Goal: Find contact information: Find contact information

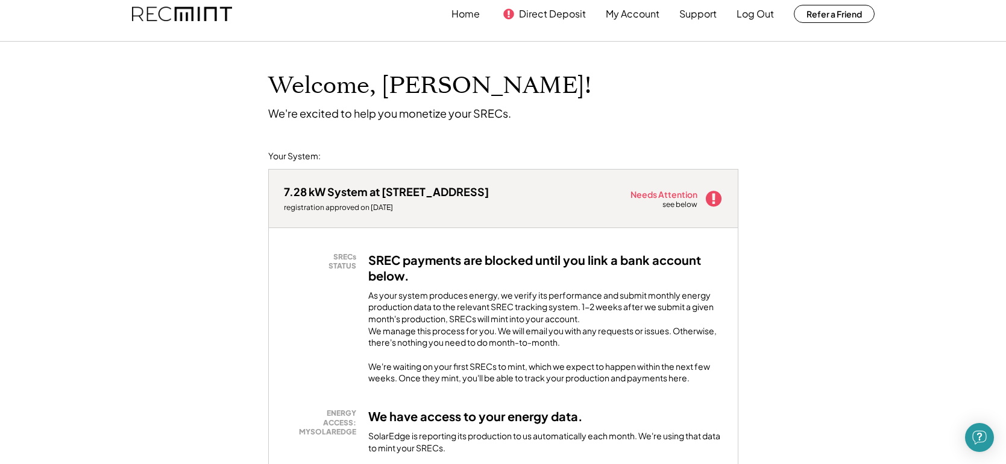
scroll to position [19, 0]
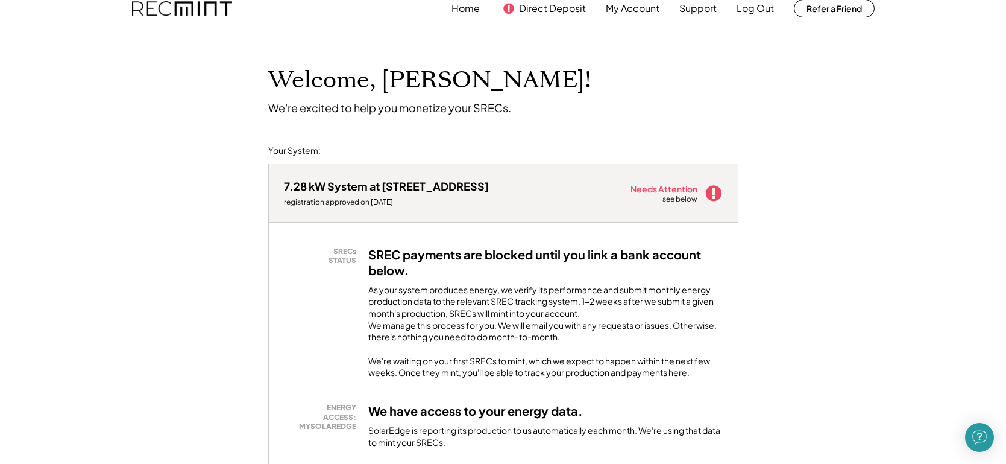
click at [711, 195] on use at bounding box center [713, 193] width 16 height 16
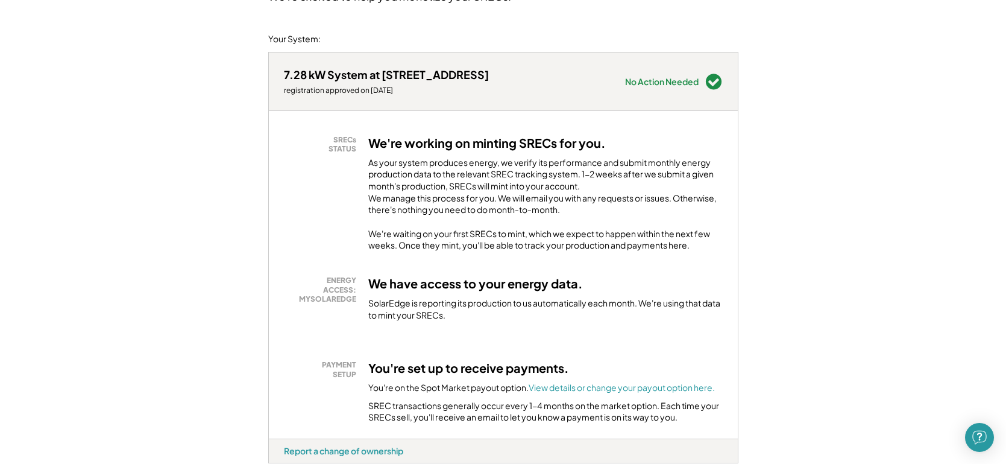
scroll to position [132, 0]
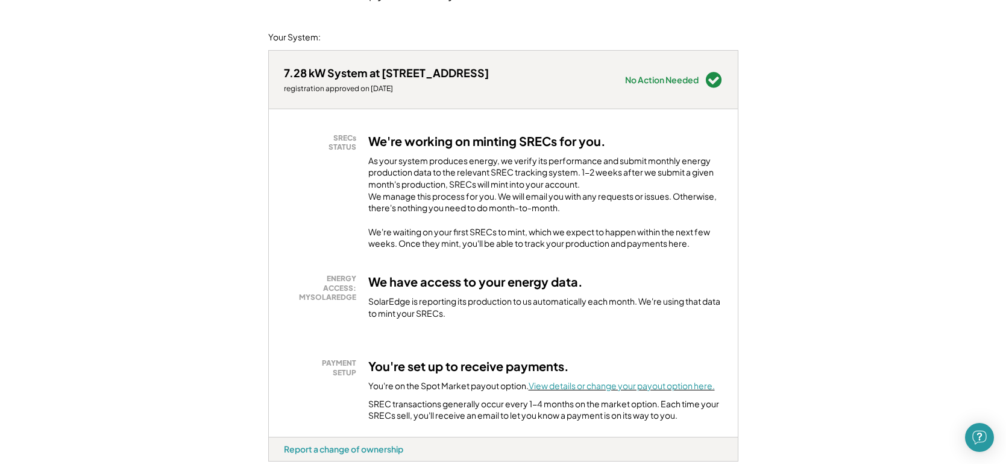
click at [711, 391] on font "View details or change your payout option here." at bounding box center [622, 385] width 186 height 11
click at [726, 94] on div "7.28 kW System at 3361 Sandpiper Rd registration approved on 2/28/24 Needs Atte…" at bounding box center [503, 80] width 469 height 58
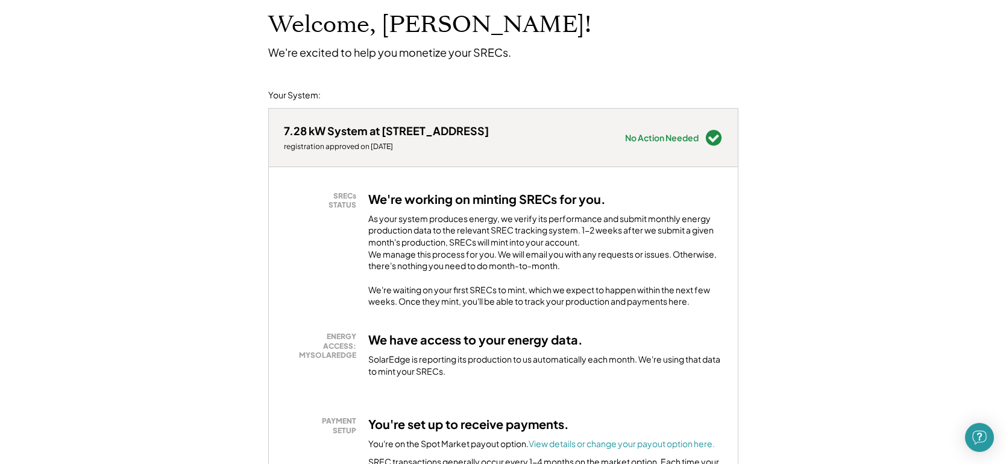
scroll to position [0, 0]
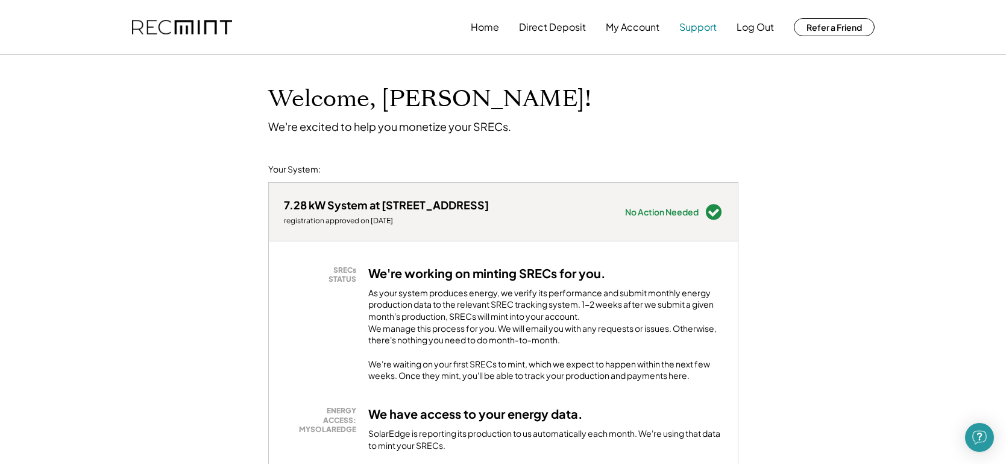
click at [705, 24] on button "Support" at bounding box center [697, 27] width 37 height 24
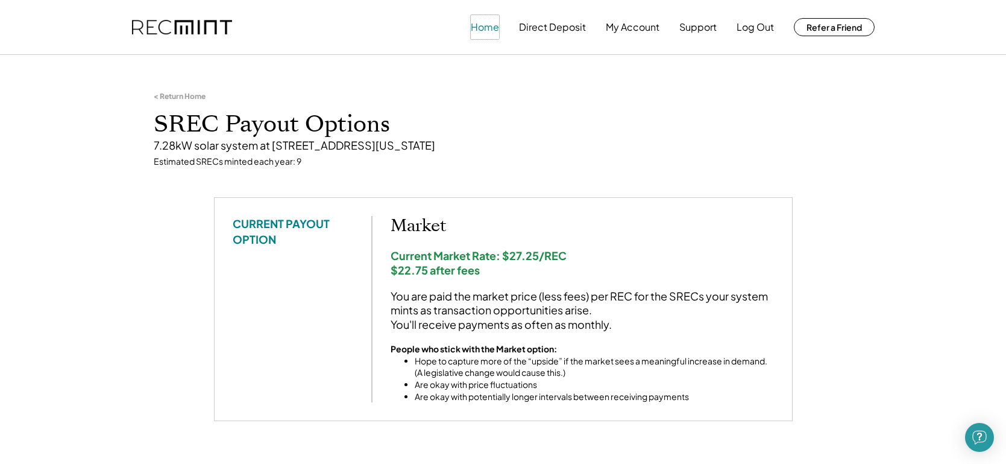
click at [489, 28] on button "Home" at bounding box center [485, 27] width 28 height 24
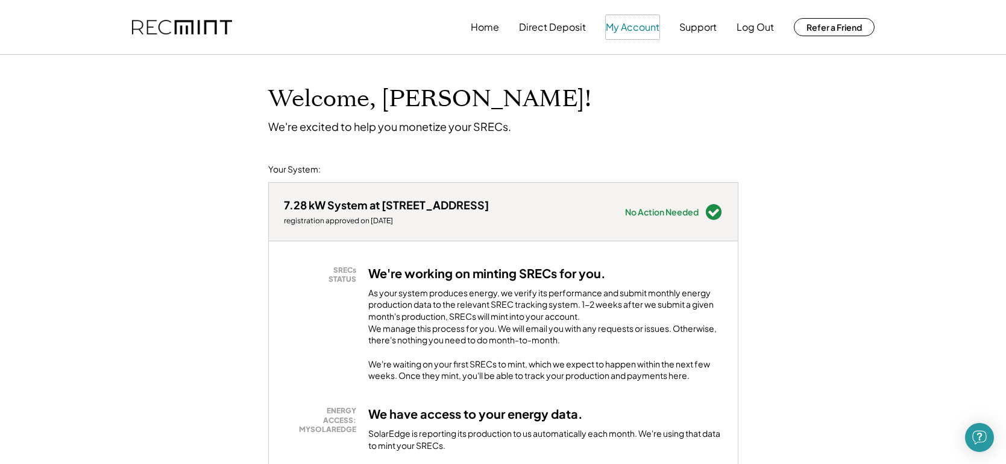
click at [635, 29] on button "My Account" at bounding box center [633, 27] width 54 height 24
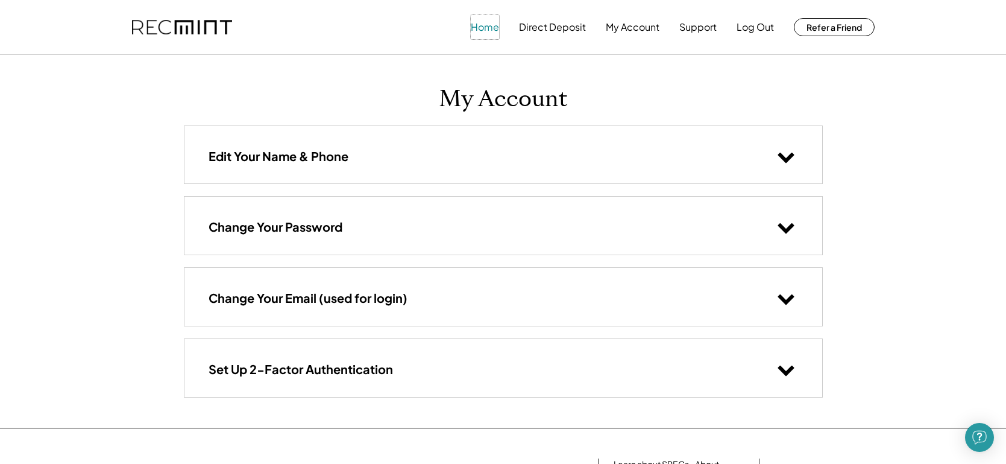
click at [480, 34] on button "Home" at bounding box center [485, 27] width 28 height 24
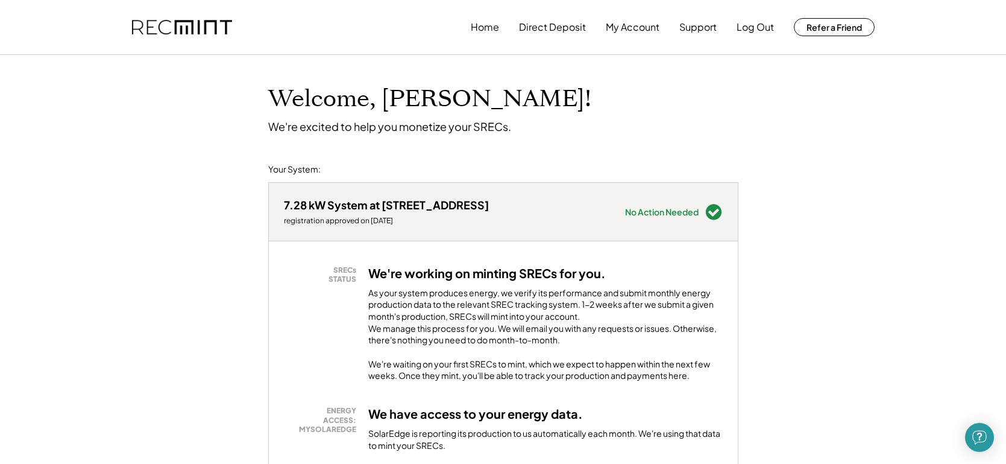
click at [348, 222] on div "registration approved on [DATE]" at bounding box center [386, 221] width 205 height 10
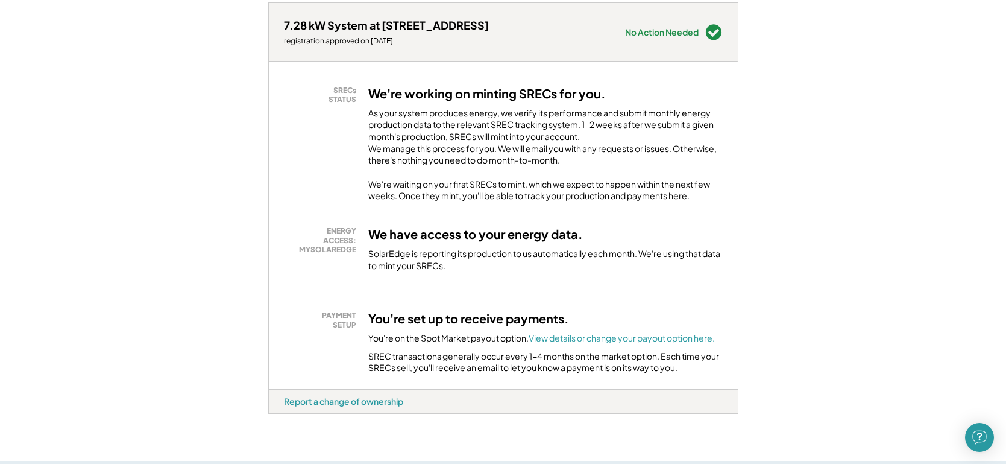
scroll to position [180, 0]
click at [684, 27] on div "No Action Needed" at bounding box center [662, 31] width 74 height 8
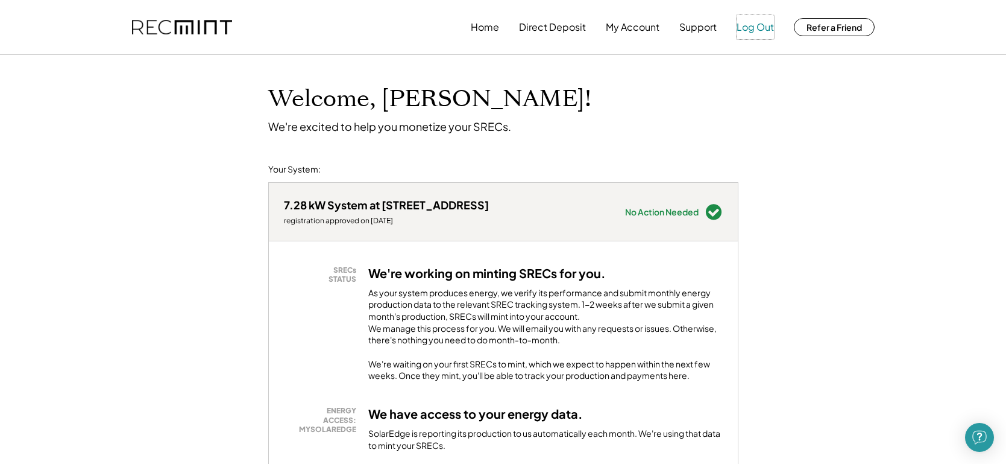
click at [759, 26] on button "Log Out" at bounding box center [755, 27] width 37 height 24
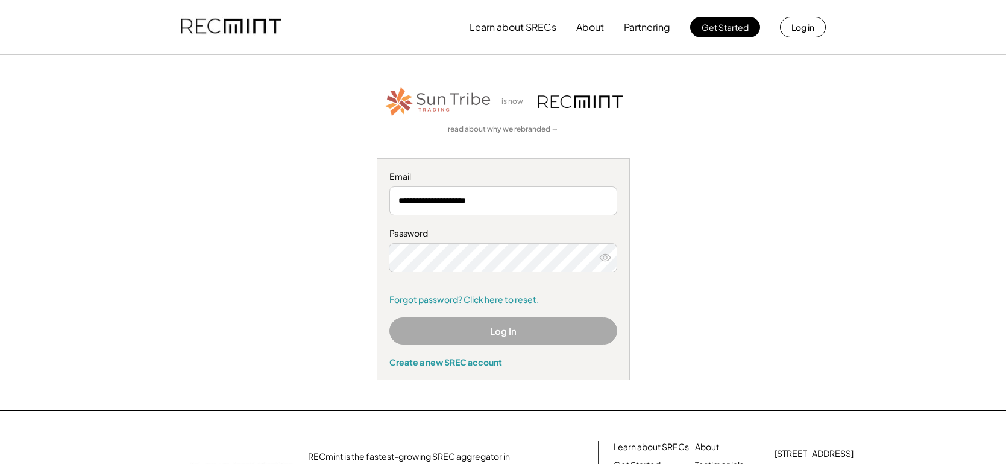
click at [529, 330] on button "Log In" at bounding box center [503, 330] width 228 height 27
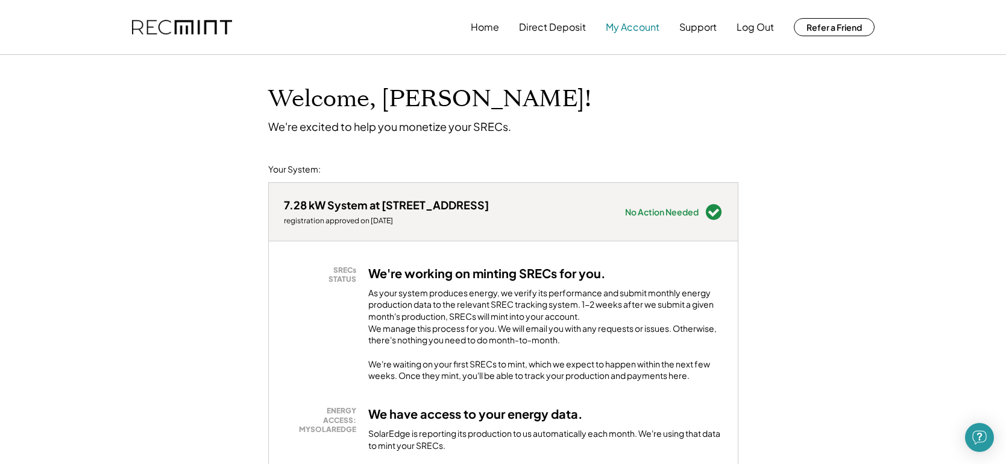
click at [644, 33] on button "My Account" at bounding box center [633, 27] width 54 height 24
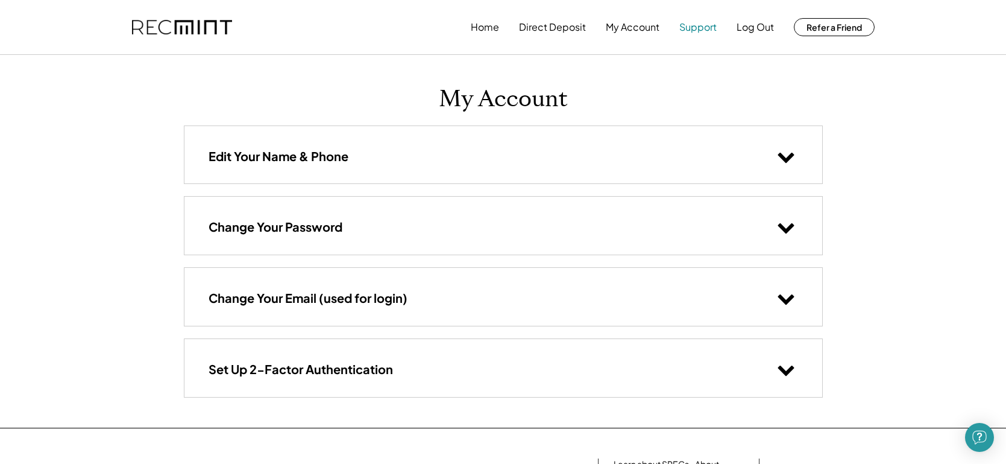
click at [710, 25] on button "Support" at bounding box center [697, 27] width 37 height 24
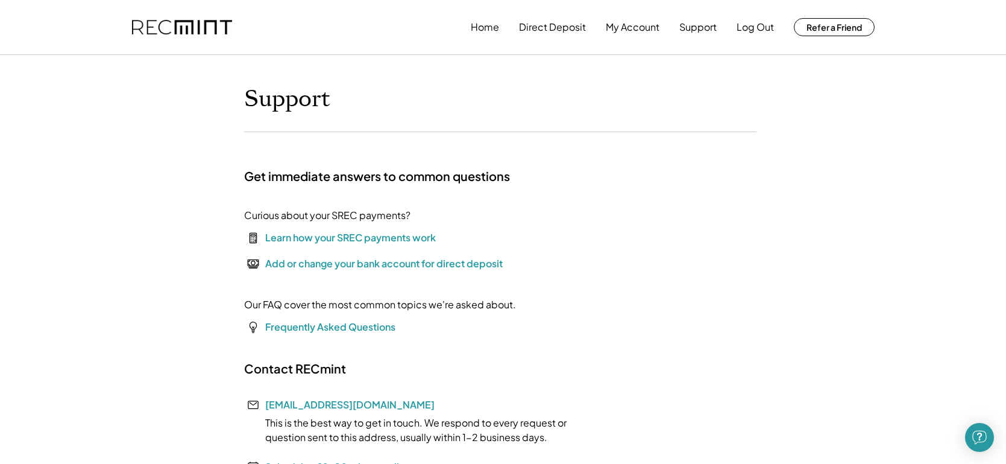
click at [417, 233] on div "Learn how your SREC payments work" at bounding box center [350, 237] width 171 height 14
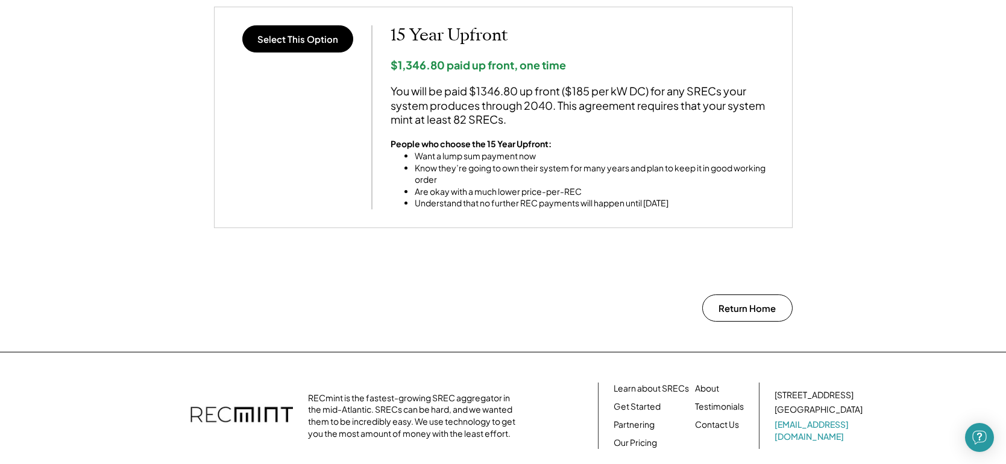
scroll to position [1169, 0]
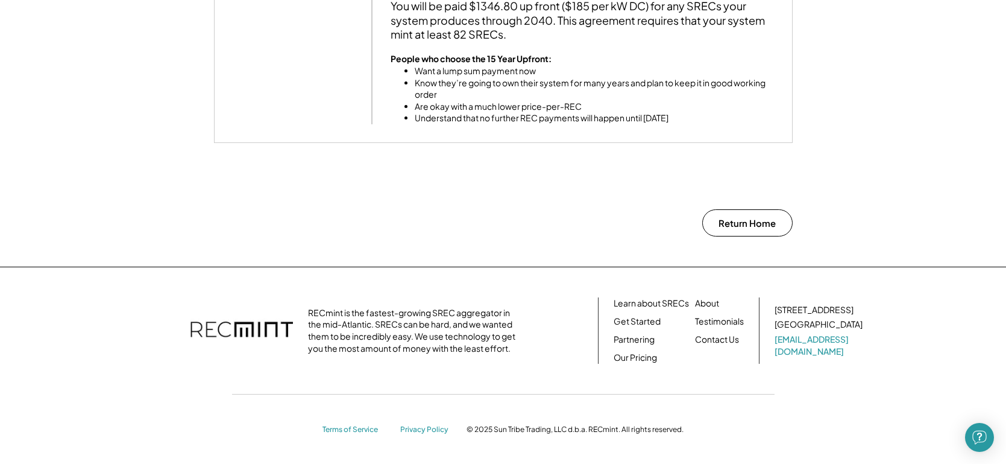
click at [723, 235] on div "select a different payout option Return Home" at bounding box center [503, 231] width 603 height 69
click at [723, 234] on button "Return Home" at bounding box center [747, 222] width 90 height 27
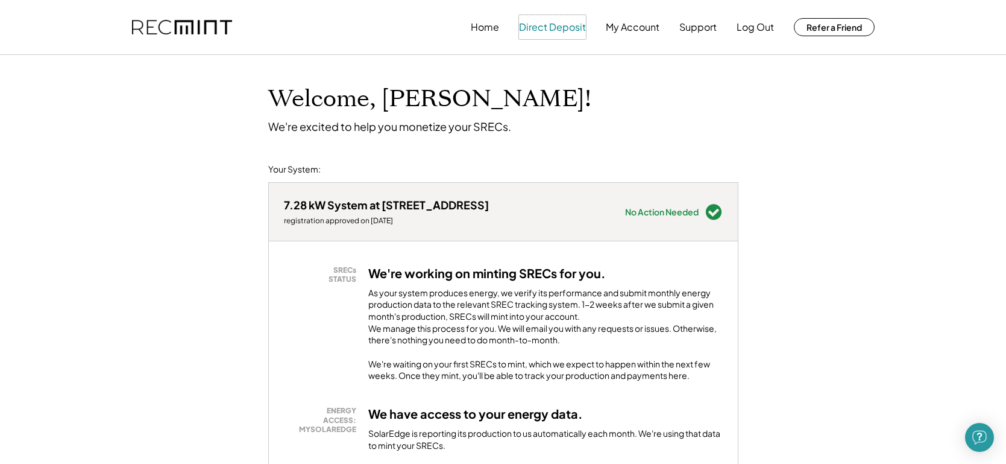
click at [548, 31] on button "Direct Deposit" at bounding box center [552, 27] width 67 height 24
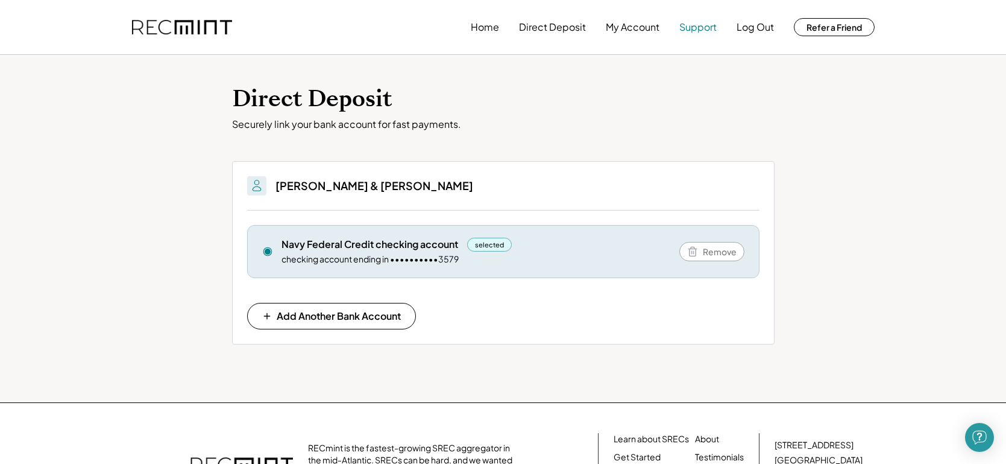
click at [694, 29] on button "Support" at bounding box center [697, 27] width 37 height 24
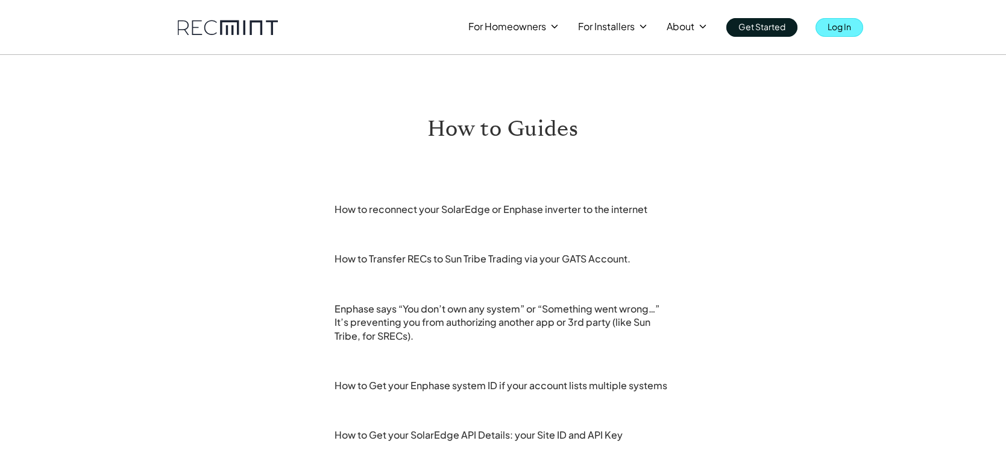
click at [847, 29] on p "Log In" at bounding box center [840, 26] width 24 height 17
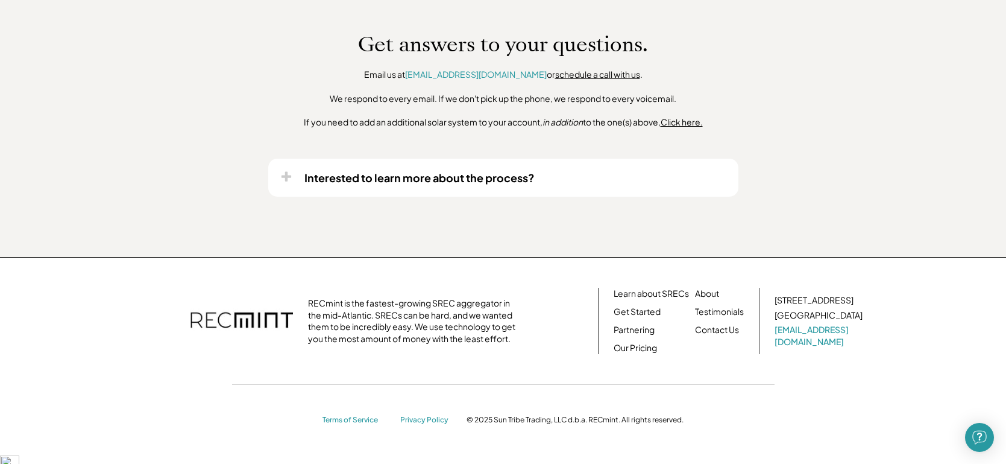
scroll to position [970, 0]
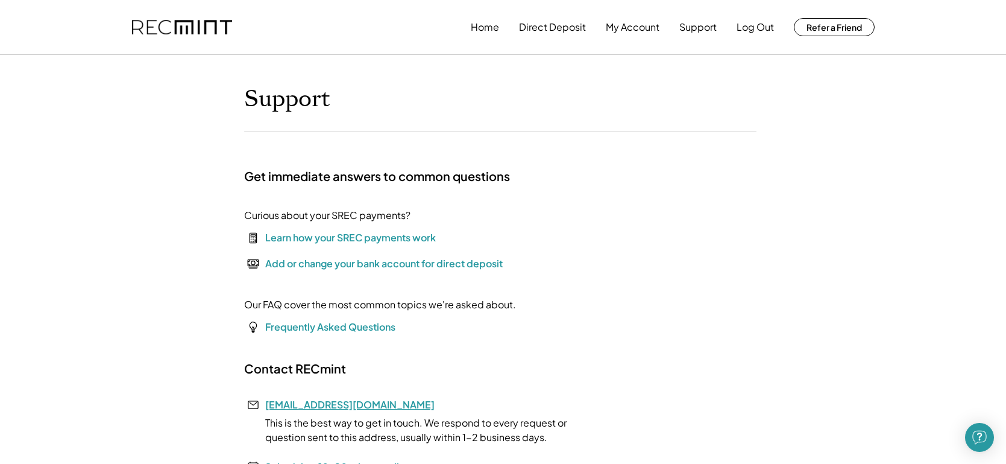
click at [318, 407] on link "[EMAIL_ADDRESS][DOMAIN_NAME]" at bounding box center [349, 404] width 169 height 13
drag, startPoint x: 365, startPoint y: 399, endPoint x: 266, endPoint y: 405, distance: 98.4
click at [266, 405] on div "Contact RECmint [EMAIL_ADDRESS][DOMAIN_NAME] This is the best way to get in tou…" at bounding box center [425, 433] width 362 height 146
copy link "[EMAIL_ADDRESS][DOMAIN_NAME]"
